Goal: Task Accomplishment & Management: Manage account settings

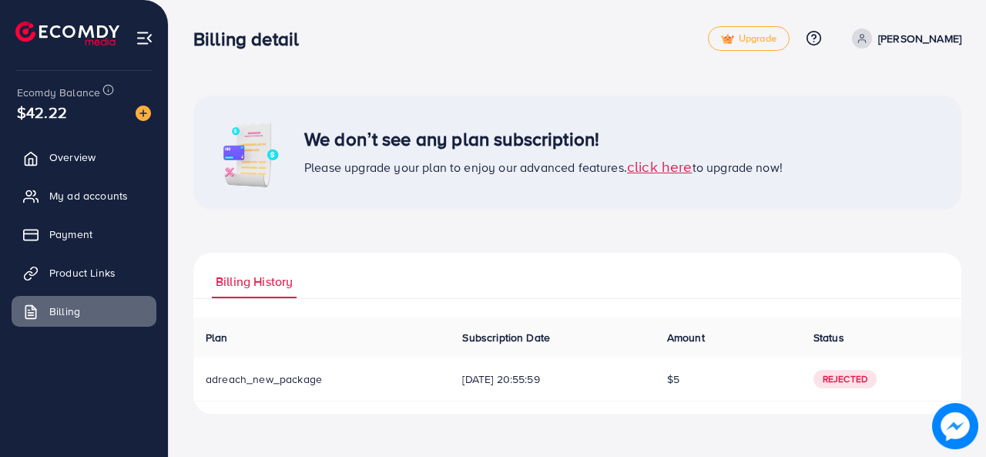
click at [239, 68] on div "We don’t see any plan subscription! Please upgrade your plan to enjoy our advan…" at bounding box center [577, 219] width 817 height 438
click at [147, 33] on img at bounding box center [145, 38] width 18 height 18
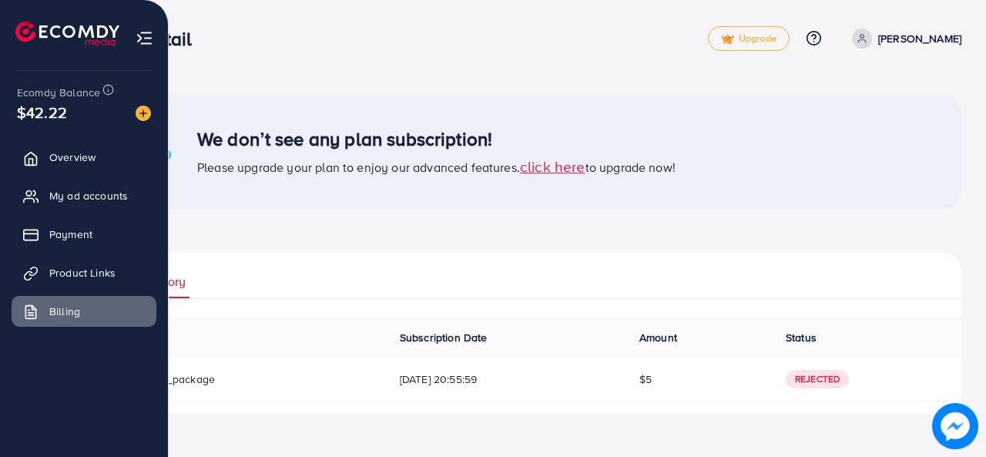
click at [136, 32] on img at bounding box center [145, 38] width 18 height 18
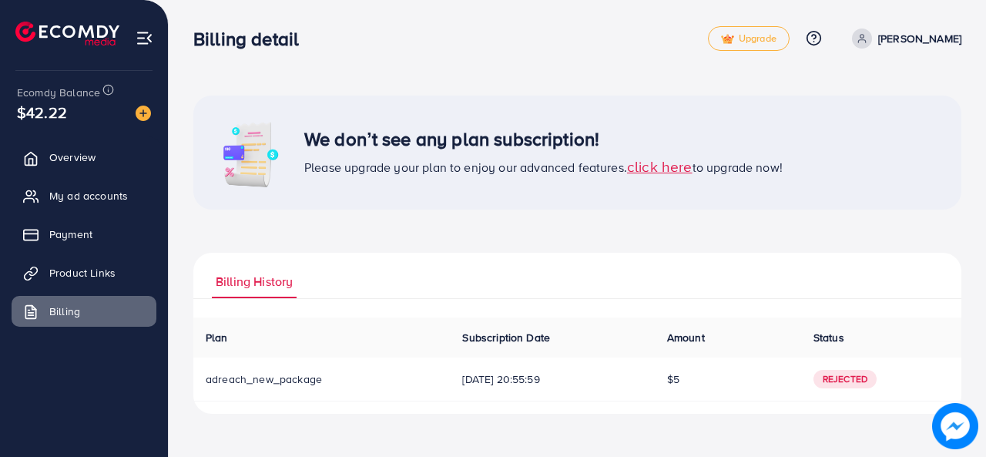
click at [586, 192] on div "We don’t see any plan subscription! Please upgrade your plan to enjoy our advan…" at bounding box center [577, 153] width 768 height 114
click at [71, 160] on span "Overview" at bounding box center [76, 156] width 46 height 15
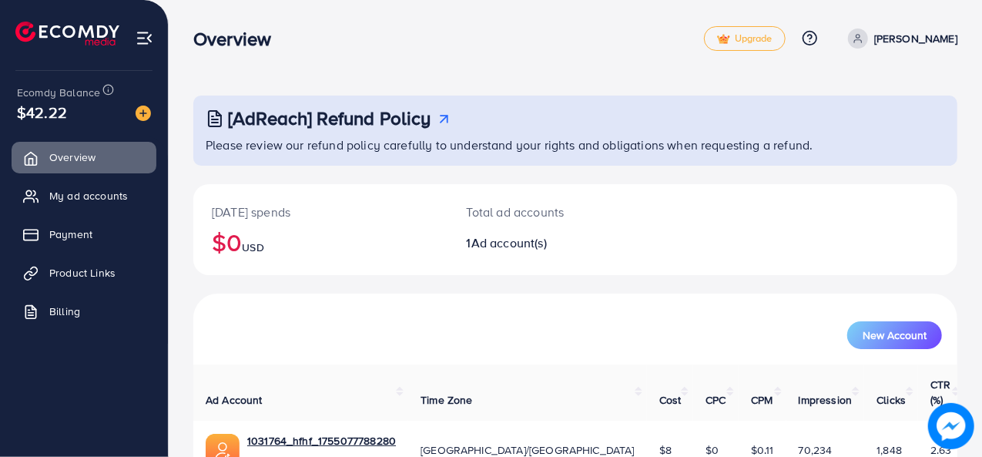
click at [914, 33] on link "[PERSON_NAME]" at bounding box center [900, 38] width 116 height 20
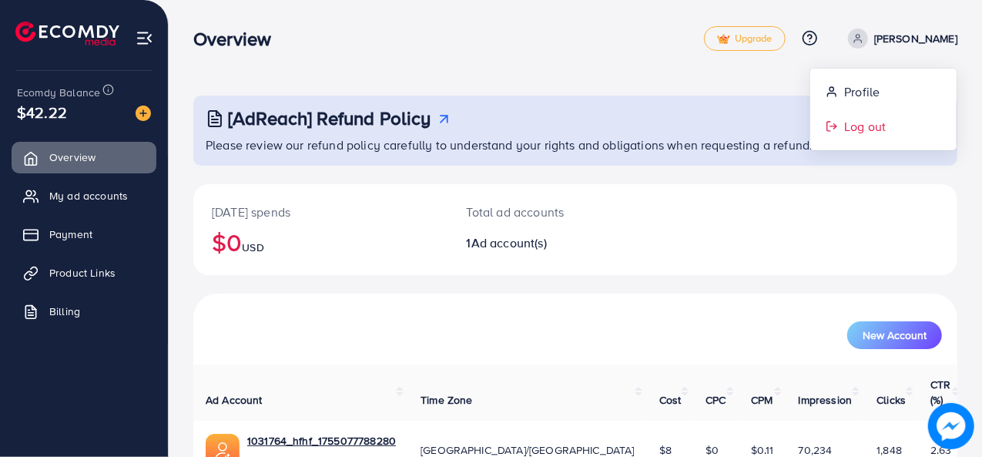
click at [883, 130] on span "Log out" at bounding box center [865, 126] width 42 height 18
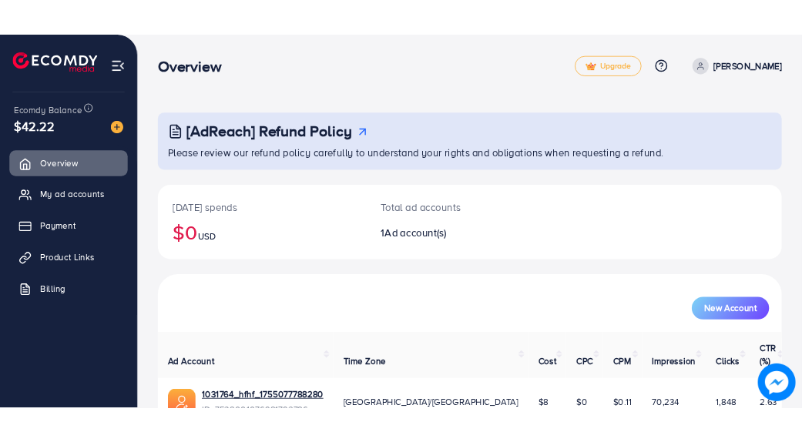
scroll to position [24, 0]
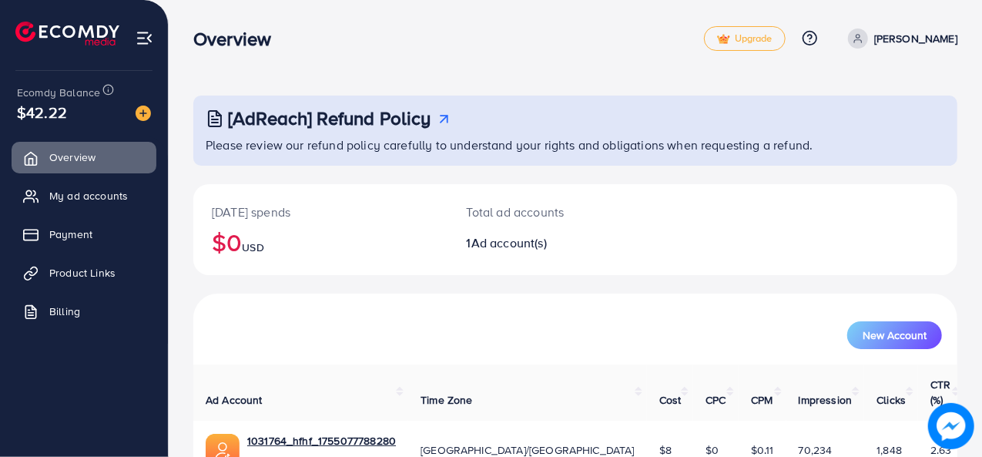
click at [471, 268] on div "Total ad accounts 1 Ad account(s)" at bounding box center [543, 229] width 191 height 91
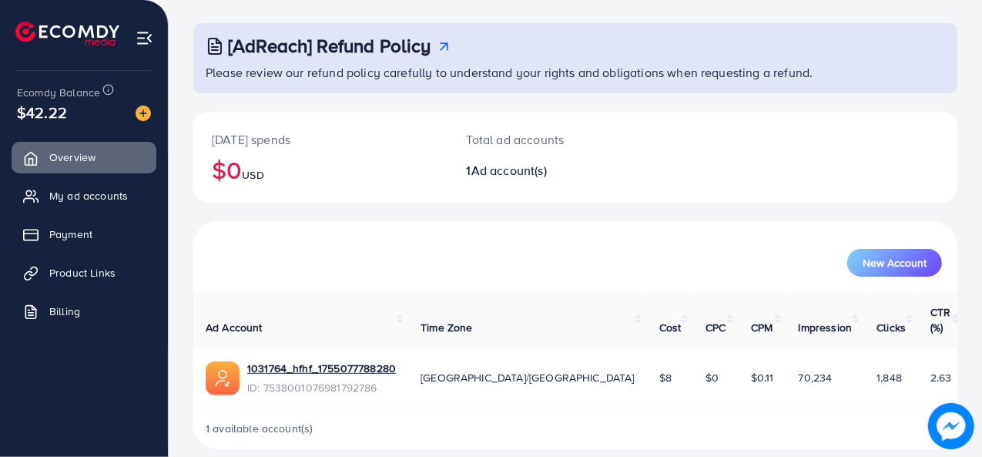
scroll to position [72, 0]
click at [102, 318] on link "Billing" at bounding box center [84, 311] width 145 height 31
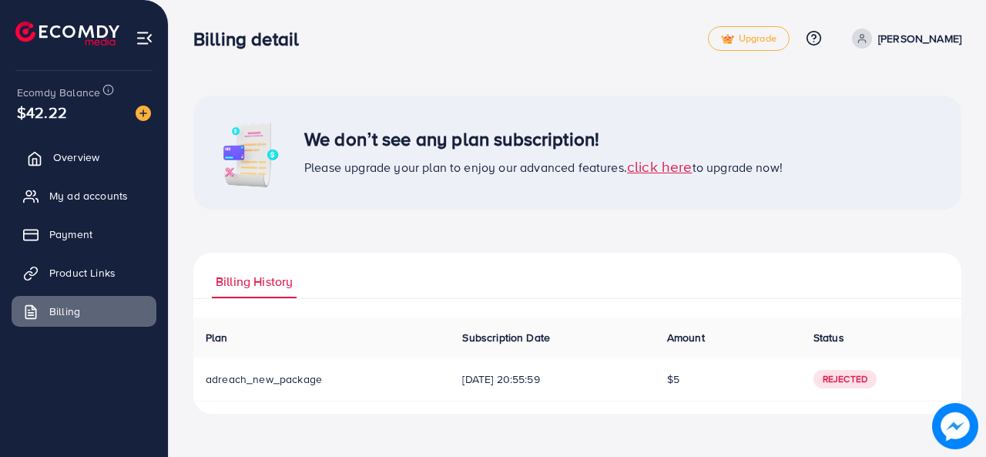
click at [65, 166] on link "Overview" at bounding box center [84, 157] width 145 height 31
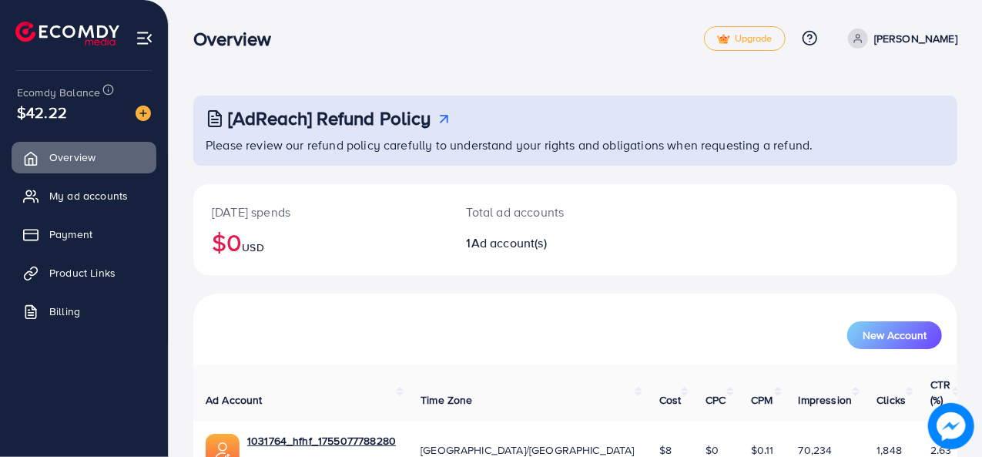
scroll to position [72, 0]
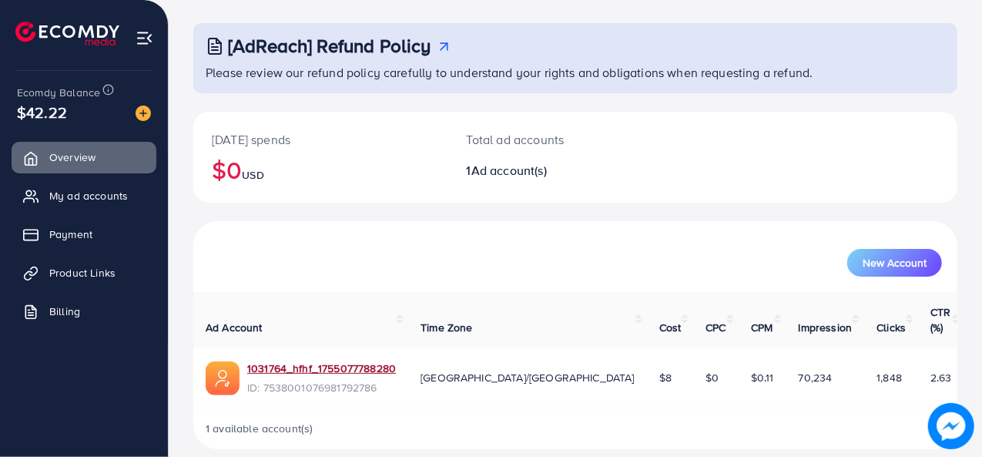
click at [333, 360] on link "1031764_hfhf_1755077788280" at bounding box center [321, 367] width 149 height 15
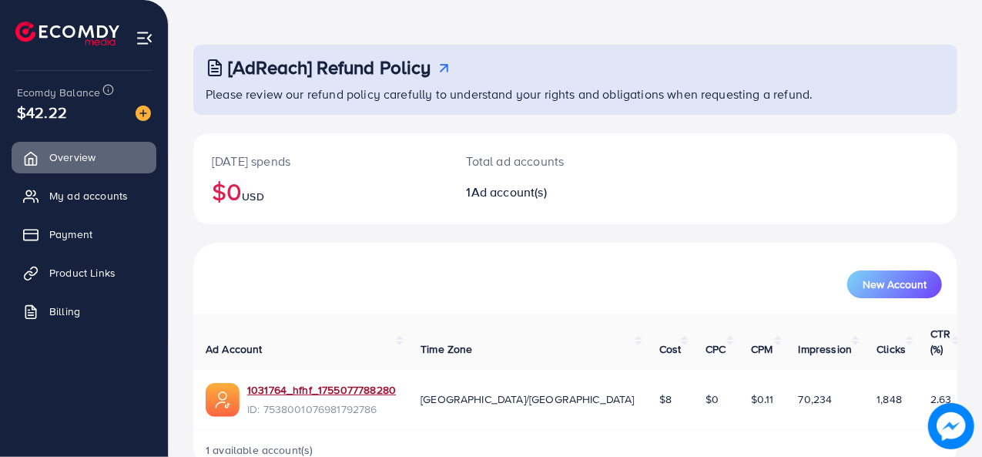
scroll to position [46, 0]
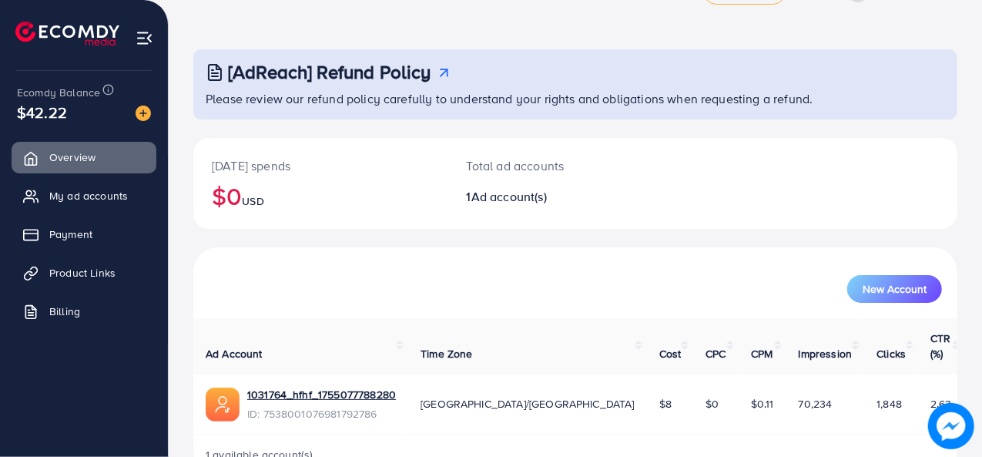
click at [522, 199] on span "Ad account(s)" at bounding box center [508, 196] width 75 height 17
drag, startPoint x: 473, startPoint y: 189, endPoint x: 567, endPoint y: 223, distance: 99.9
click at [508, 196] on span "Ad account(s)" at bounding box center [508, 196] width 75 height 17
drag, startPoint x: 567, startPoint y: 223, endPoint x: 429, endPoint y: 264, distance: 143.8
click at [429, 264] on div "New Account" at bounding box center [575, 283] width 758 height 40
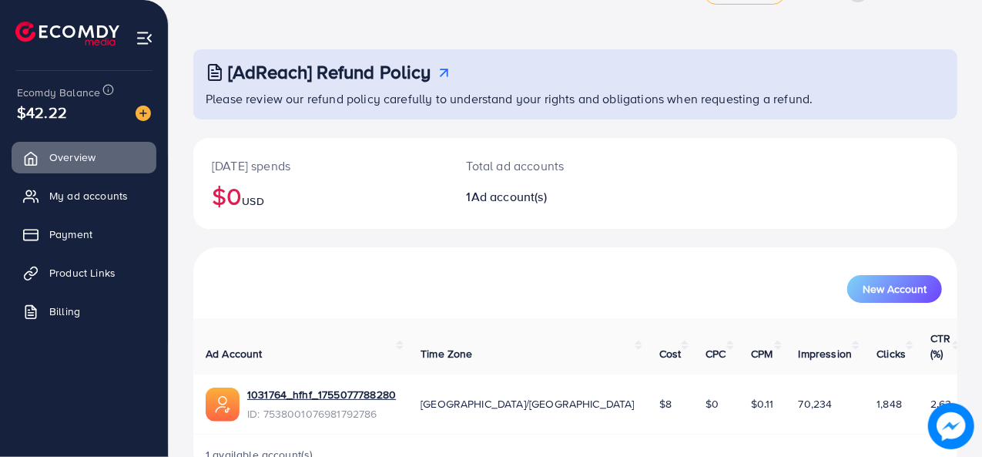
click at [408, 344] on th "Ad Account" at bounding box center [300, 346] width 215 height 56
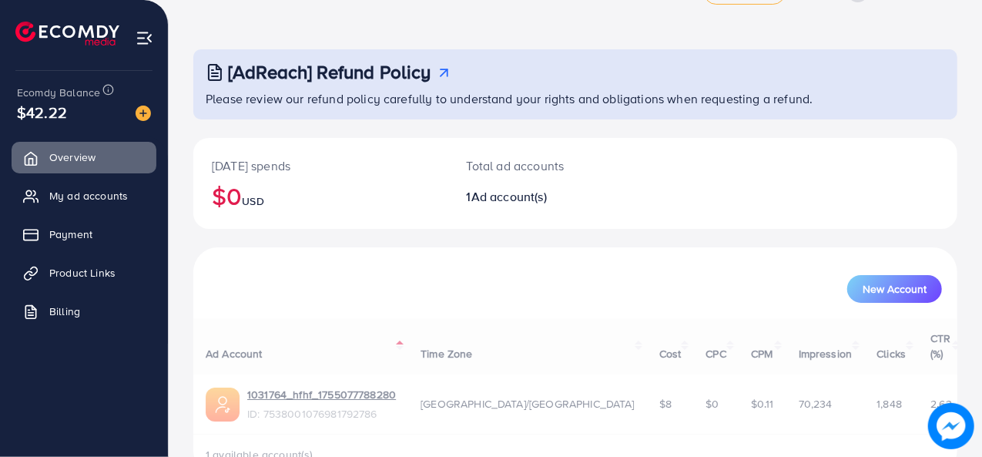
click at [445, 344] on div "Ad Account Time Zone Cost CPC CPM Impression Clicks CTR (%) 1031764_hfhf_175507…" at bounding box center [575, 396] width 764 height 156
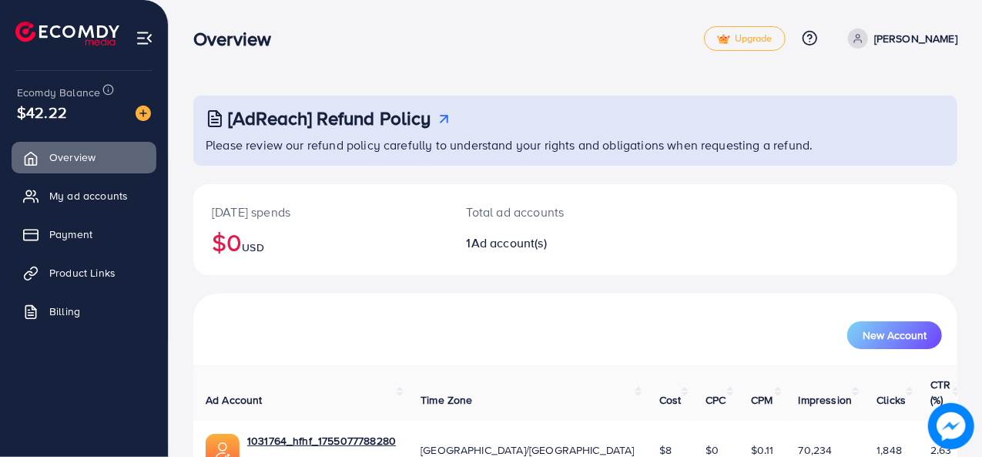
click at [863, 35] on icon at bounding box center [858, 38] width 11 height 11
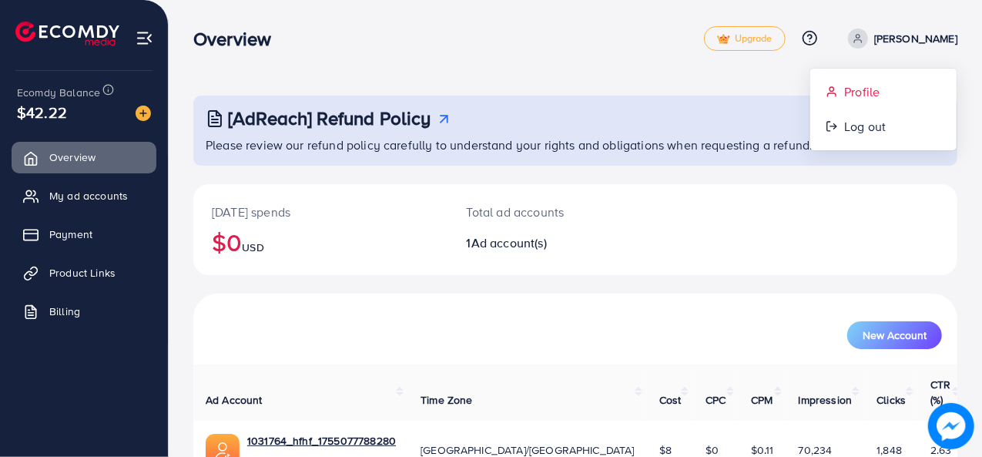
click at [877, 92] on span "Profile" at bounding box center [861, 91] width 35 height 18
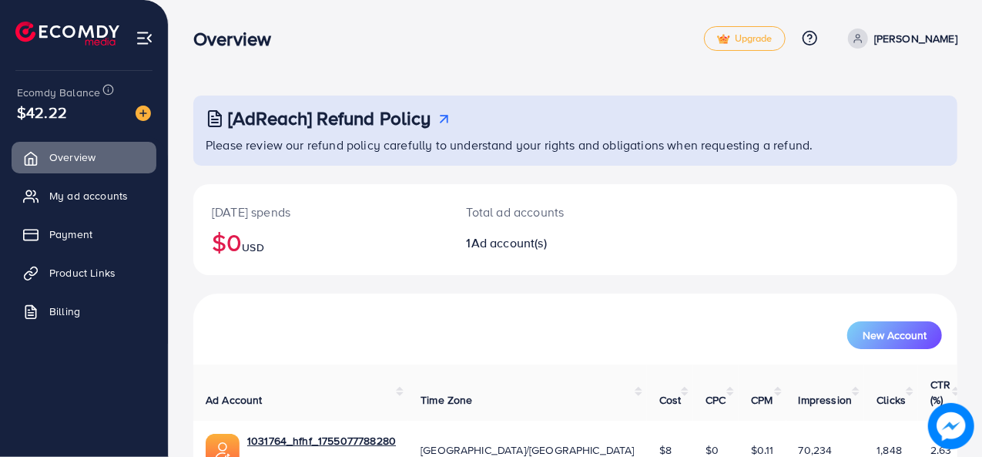
select select "********"
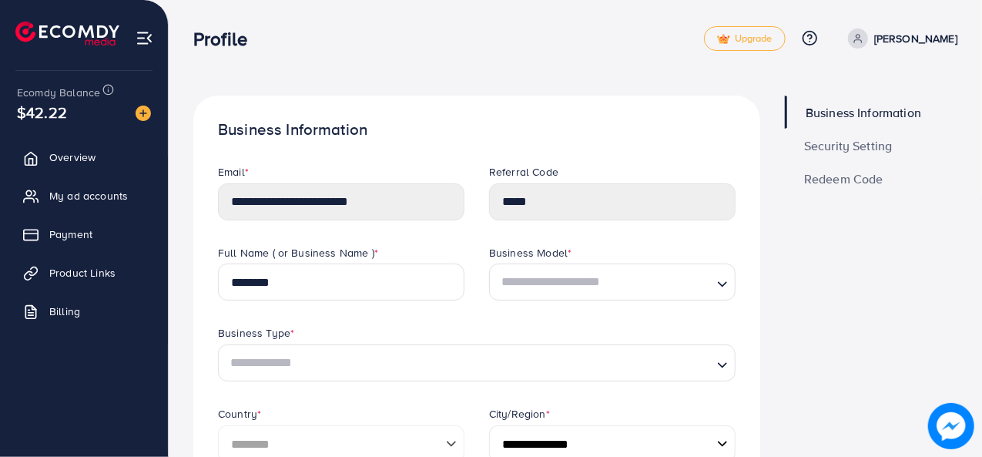
click at [828, 149] on span "Security Setting" at bounding box center [848, 145] width 89 height 12
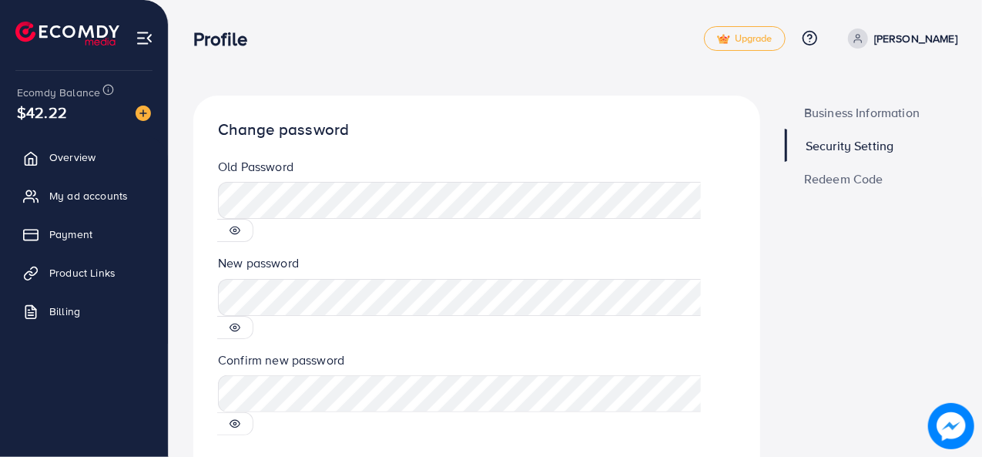
click at [240, 225] on icon at bounding box center [235, 230] width 11 height 11
click at [240, 322] on icon at bounding box center [235, 327] width 11 height 11
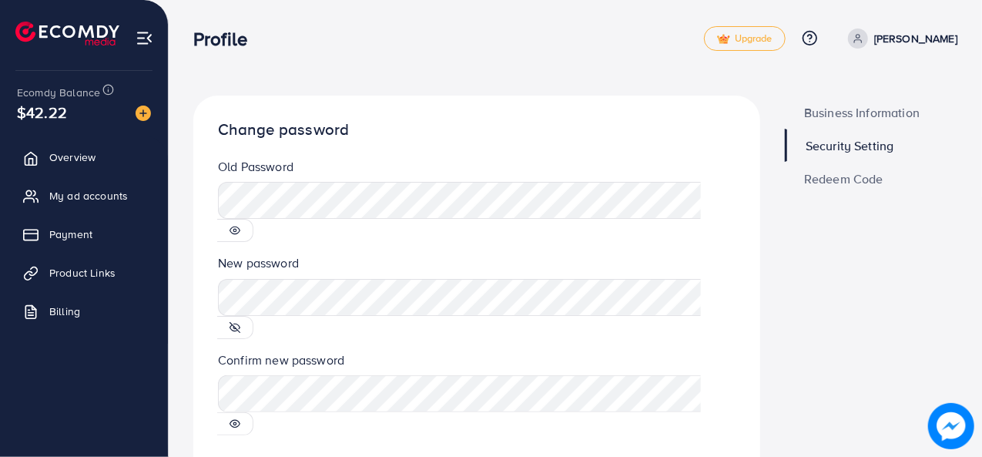
click at [240, 225] on icon at bounding box center [235, 230] width 11 height 11
click at [240, 418] on icon at bounding box center [235, 423] width 11 height 11
